Goal: Transaction & Acquisition: Download file/media

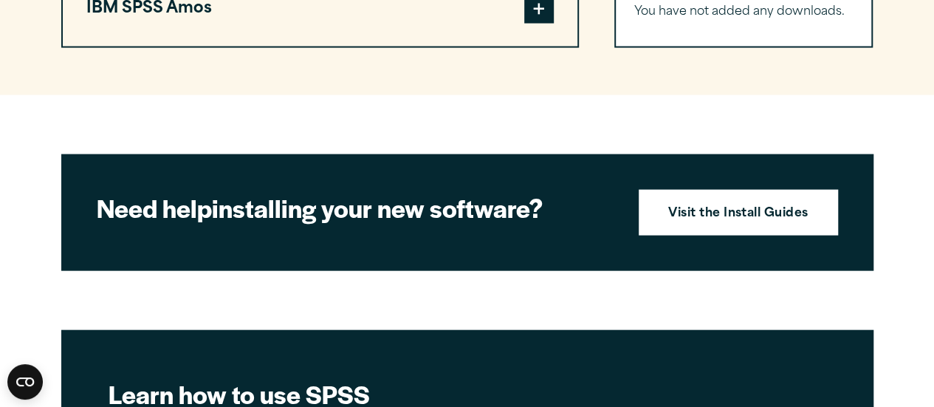
scroll to position [1535, 0]
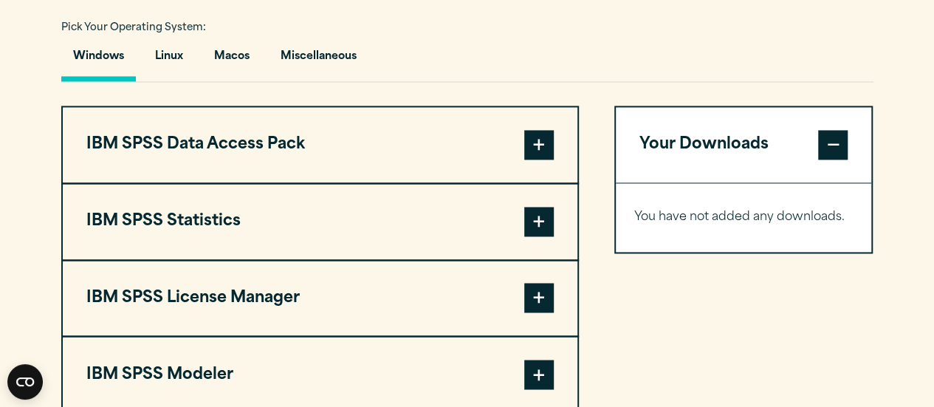
scroll to position [1091, 0]
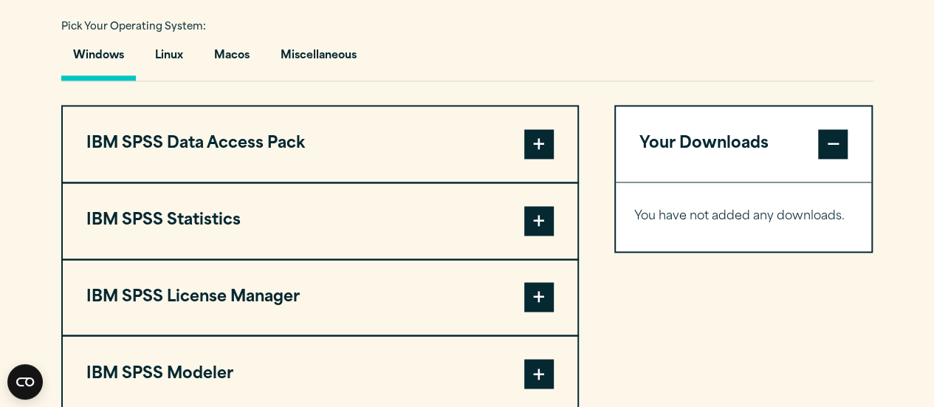
click at [532, 204] on button "IBM SPSS Statistics" at bounding box center [320, 220] width 514 height 75
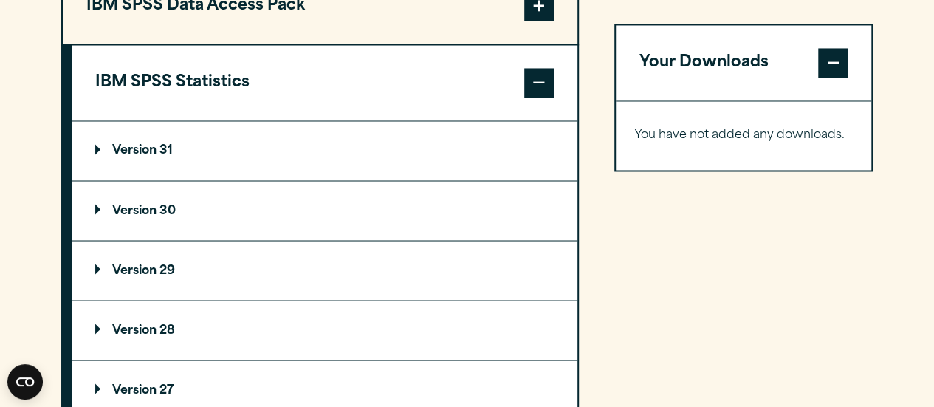
scroll to position [1236, 0]
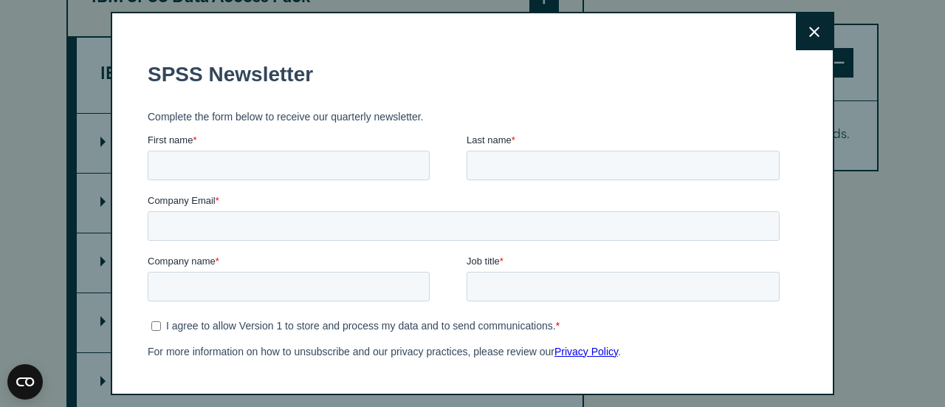
click at [809, 27] on icon at bounding box center [814, 32] width 10 height 11
click at [809, 33] on icon at bounding box center [814, 32] width 10 height 11
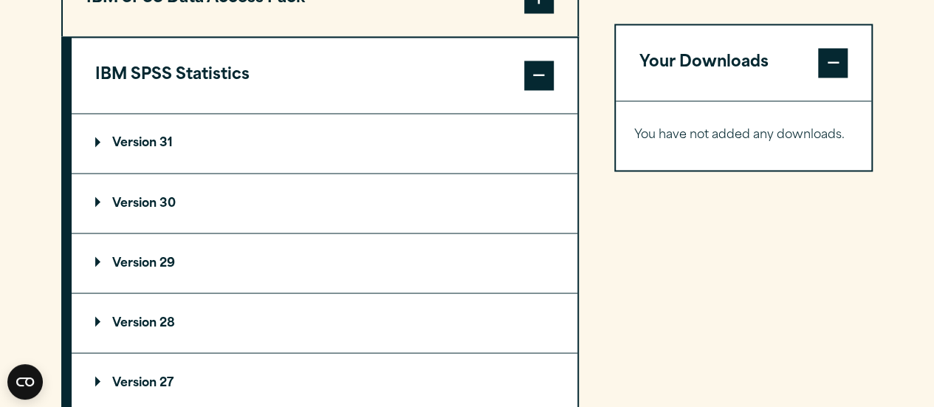
click at [145, 261] on p "Version 29" at bounding box center [135, 263] width 80 height 12
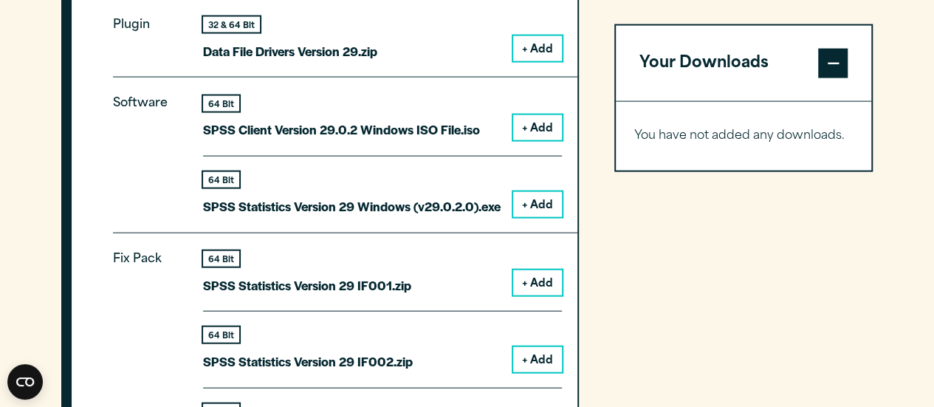
scroll to position [1529, 0]
click at [545, 196] on button "+ Add" at bounding box center [537, 205] width 49 height 25
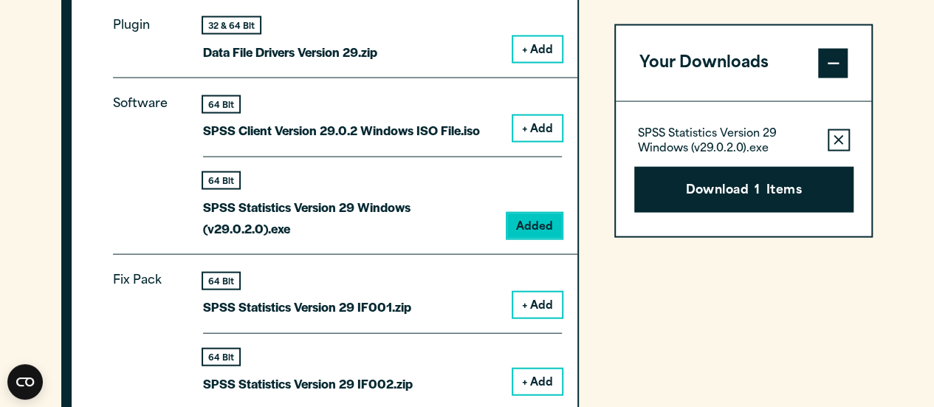
click at [539, 117] on button "+ Add" at bounding box center [537, 128] width 49 height 25
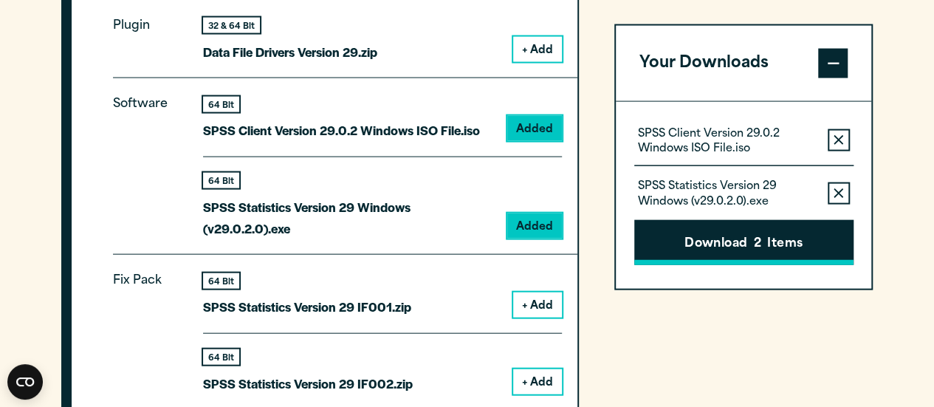
click at [675, 246] on button "Download 2 Items" at bounding box center [743, 242] width 219 height 46
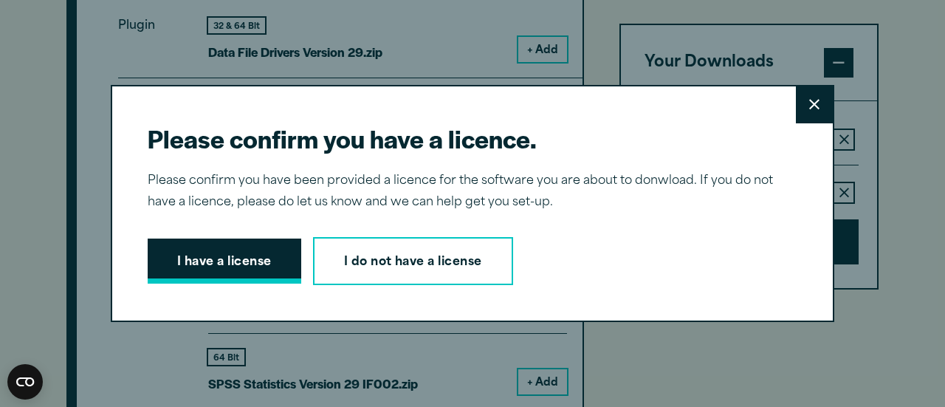
click at [259, 258] on button "I have a license" at bounding box center [225, 261] width 154 height 46
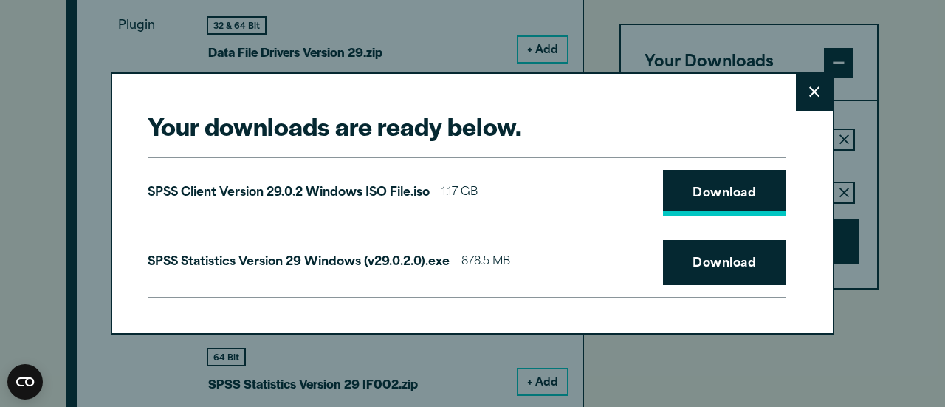
click at [701, 206] on link "Download" at bounding box center [724, 193] width 123 height 46
click at [726, 269] on link "Download" at bounding box center [724, 263] width 123 height 46
click at [809, 94] on icon at bounding box center [814, 91] width 10 height 11
